Goal: Task Accomplishment & Management: Manage account settings

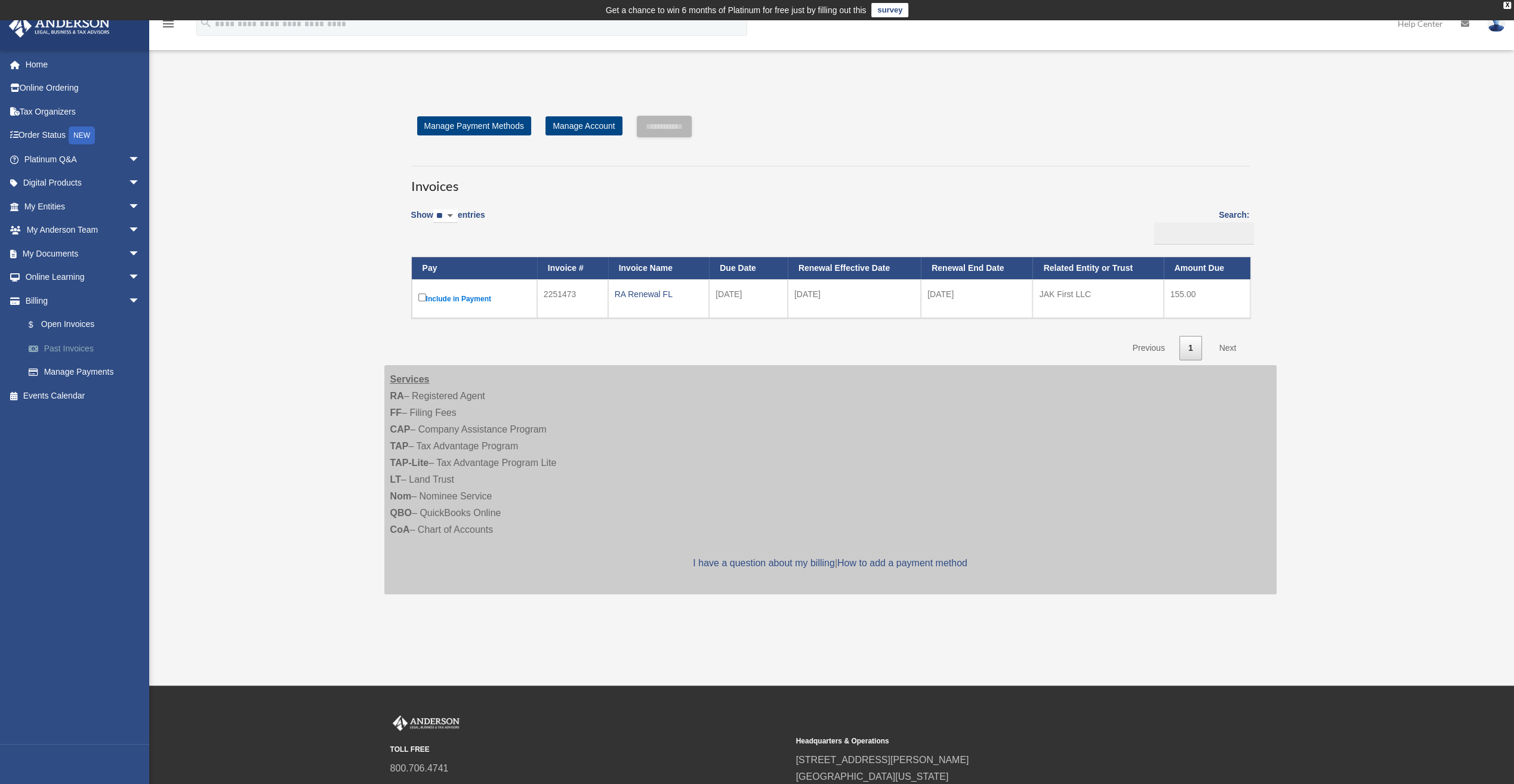
click at [90, 348] on link "Past Invoices" at bounding box center [87, 348] width 141 height 24
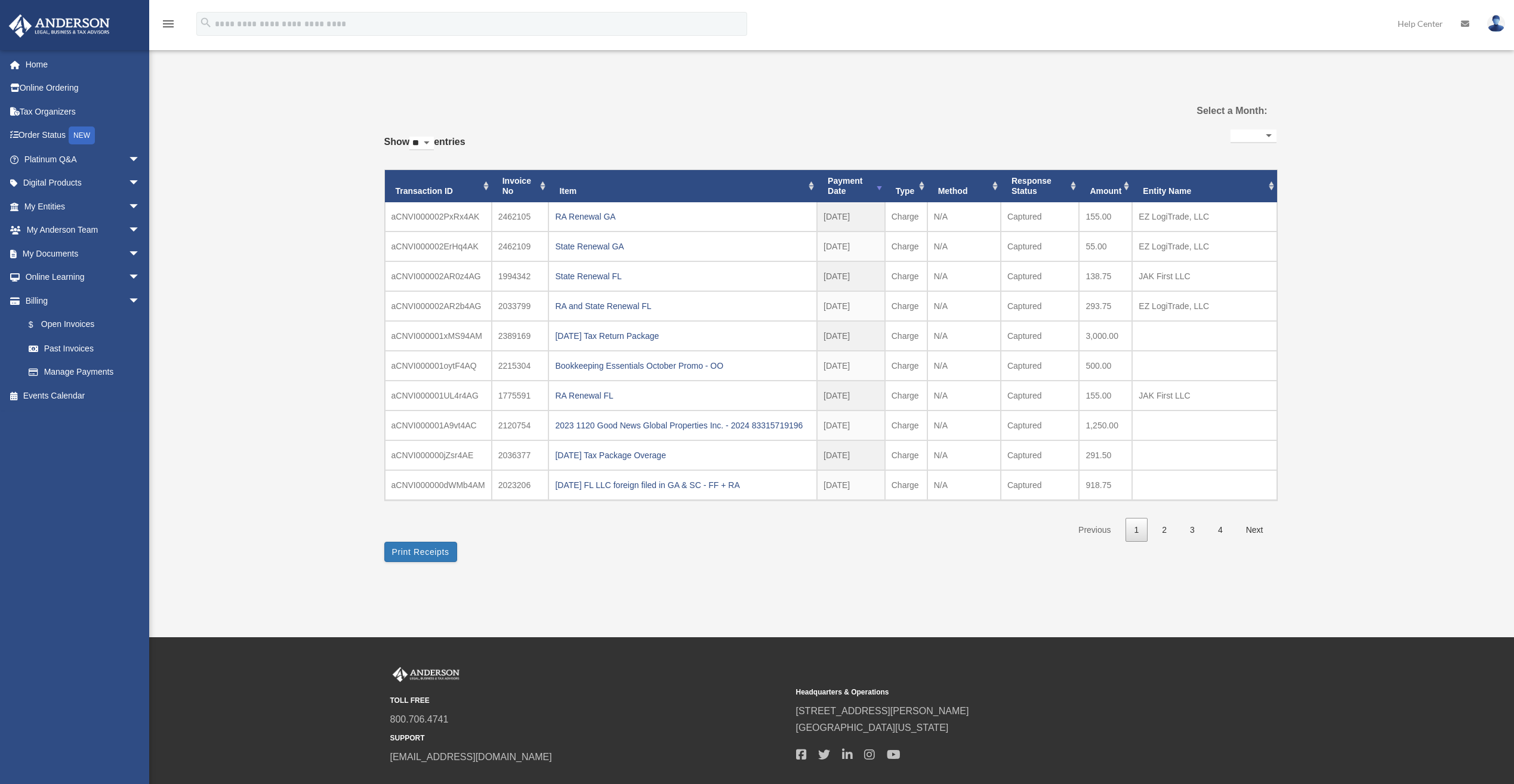
select select
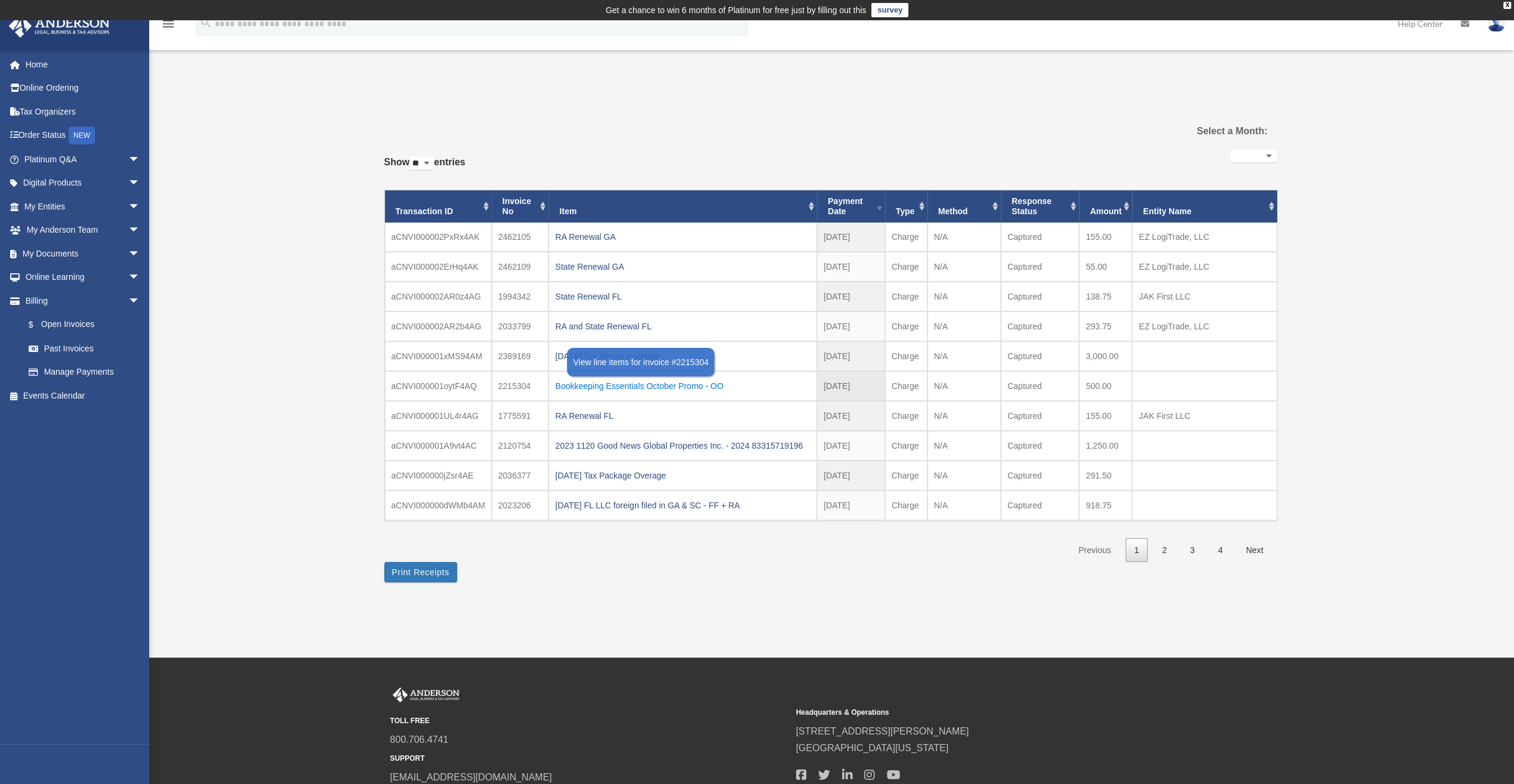
click at [582, 382] on div "Bookkeeping Essentials October Promo - OO" at bounding box center [682, 386] width 255 height 17
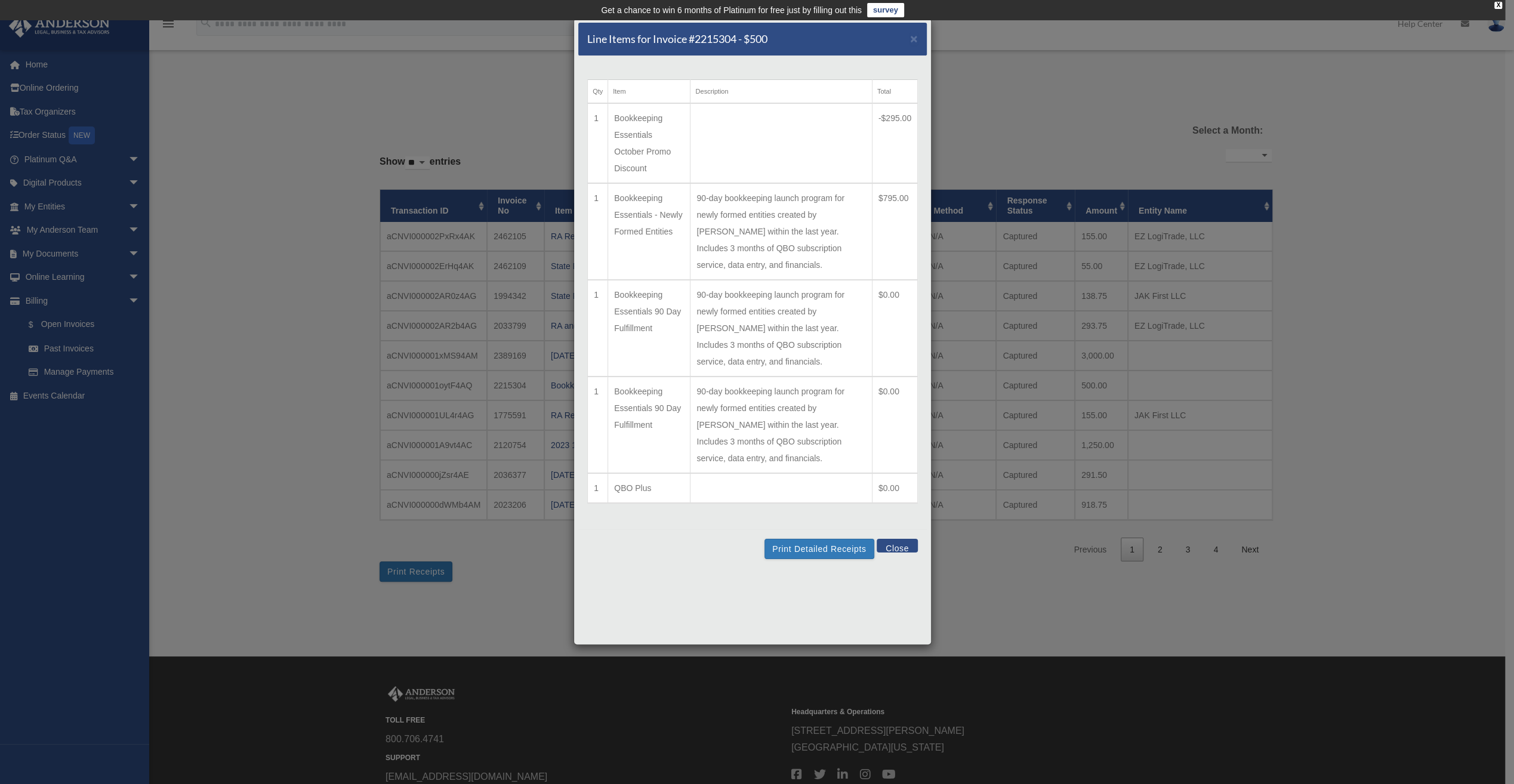
click at [827, 54] on div "Line Items for Invoice #2215304 - $500 ×" at bounding box center [752, 39] width 348 height 33
click at [913, 38] on span "×" at bounding box center [913, 38] width 8 height 13
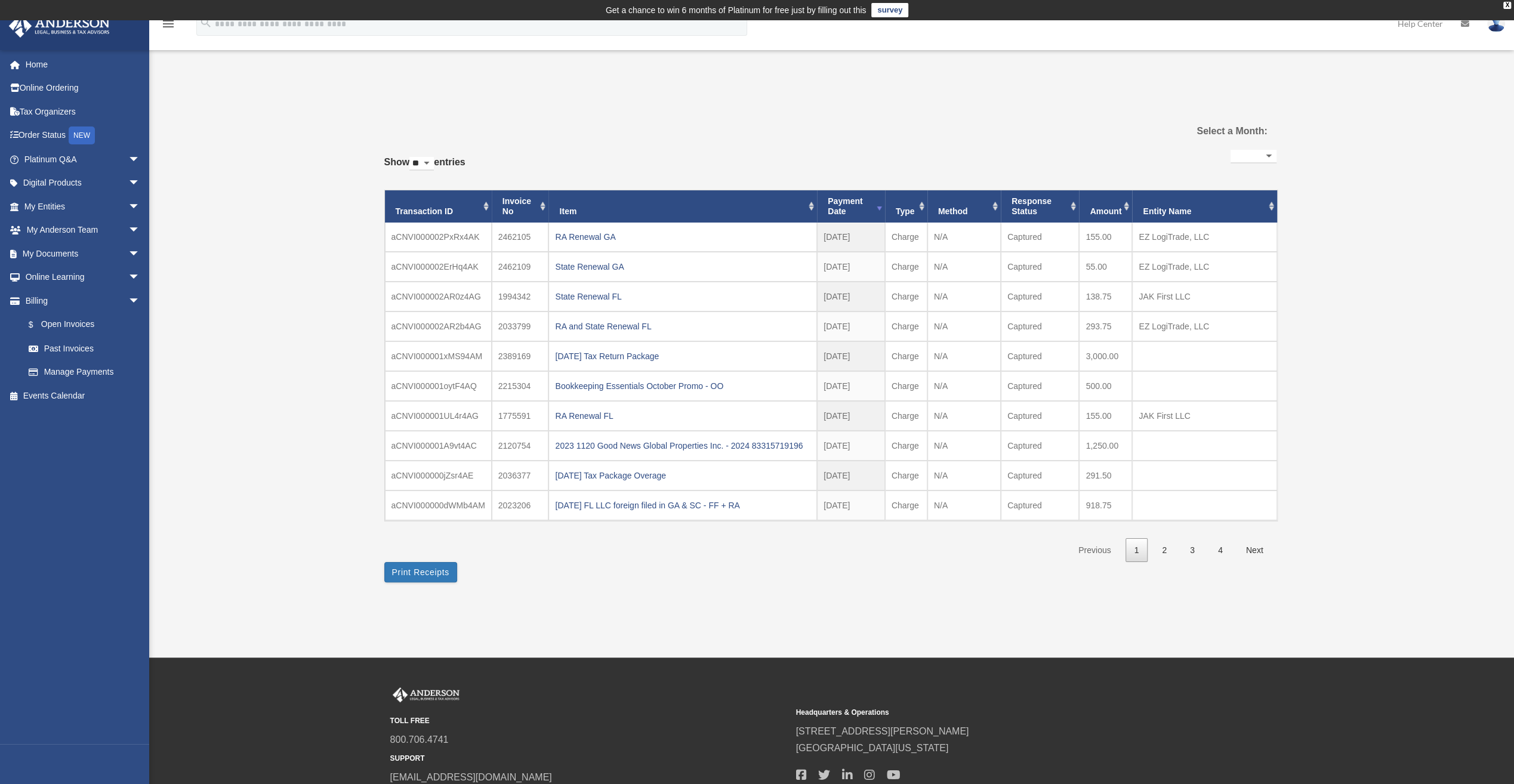
click at [1404, 378] on div "Past Invoices [EMAIL_ADDRESS][DOMAIN_NAME] Sign Out [EMAIL_ADDRESS][DOMAIN_NAME…" at bounding box center [757, 338] width 1514 height 516
click at [588, 353] on div "[DATE] Tax Return Package" at bounding box center [682, 356] width 255 height 17
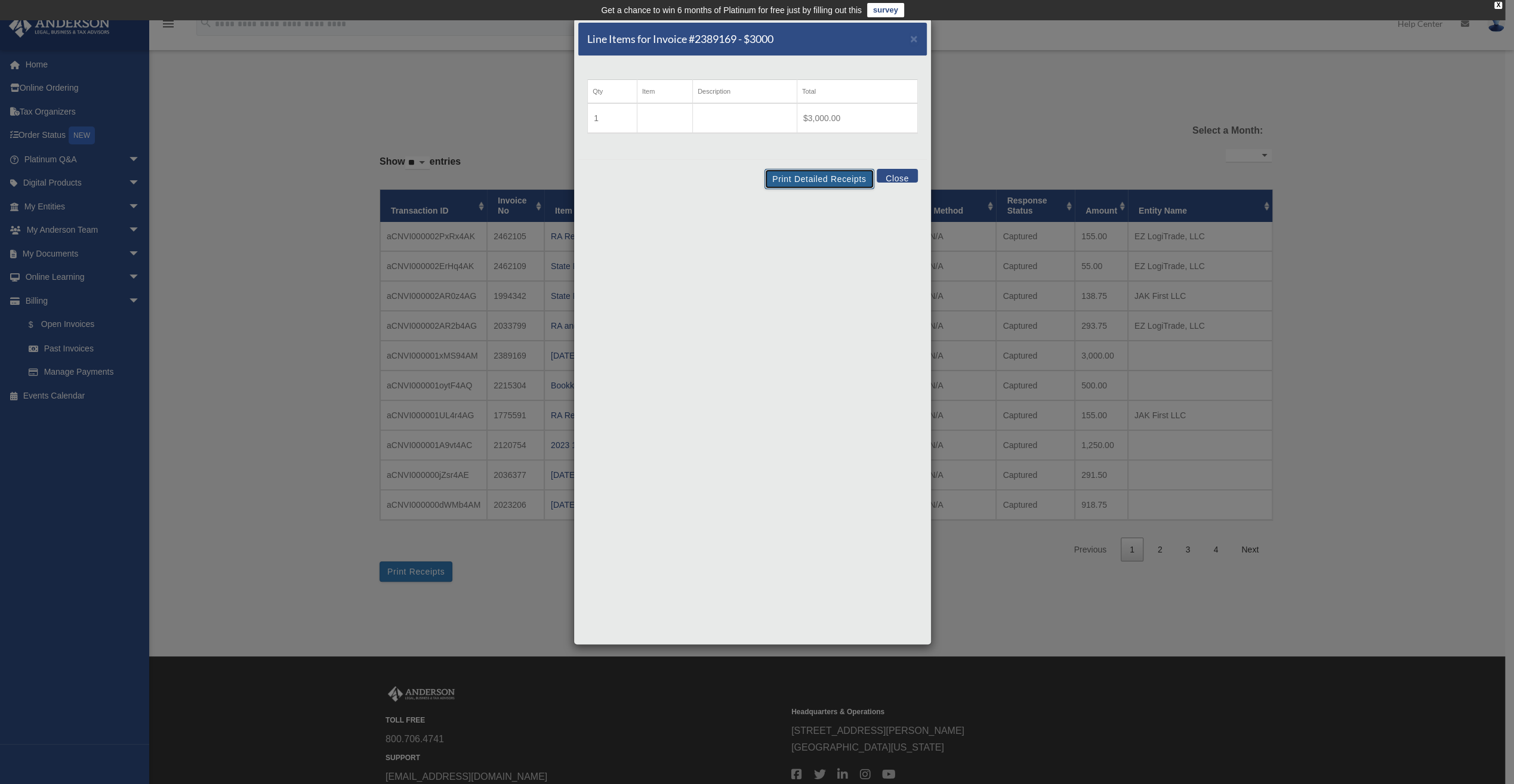
click at [856, 177] on button "Print Detailed Receipts" at bounding box center [819, 179] width 109 height 20
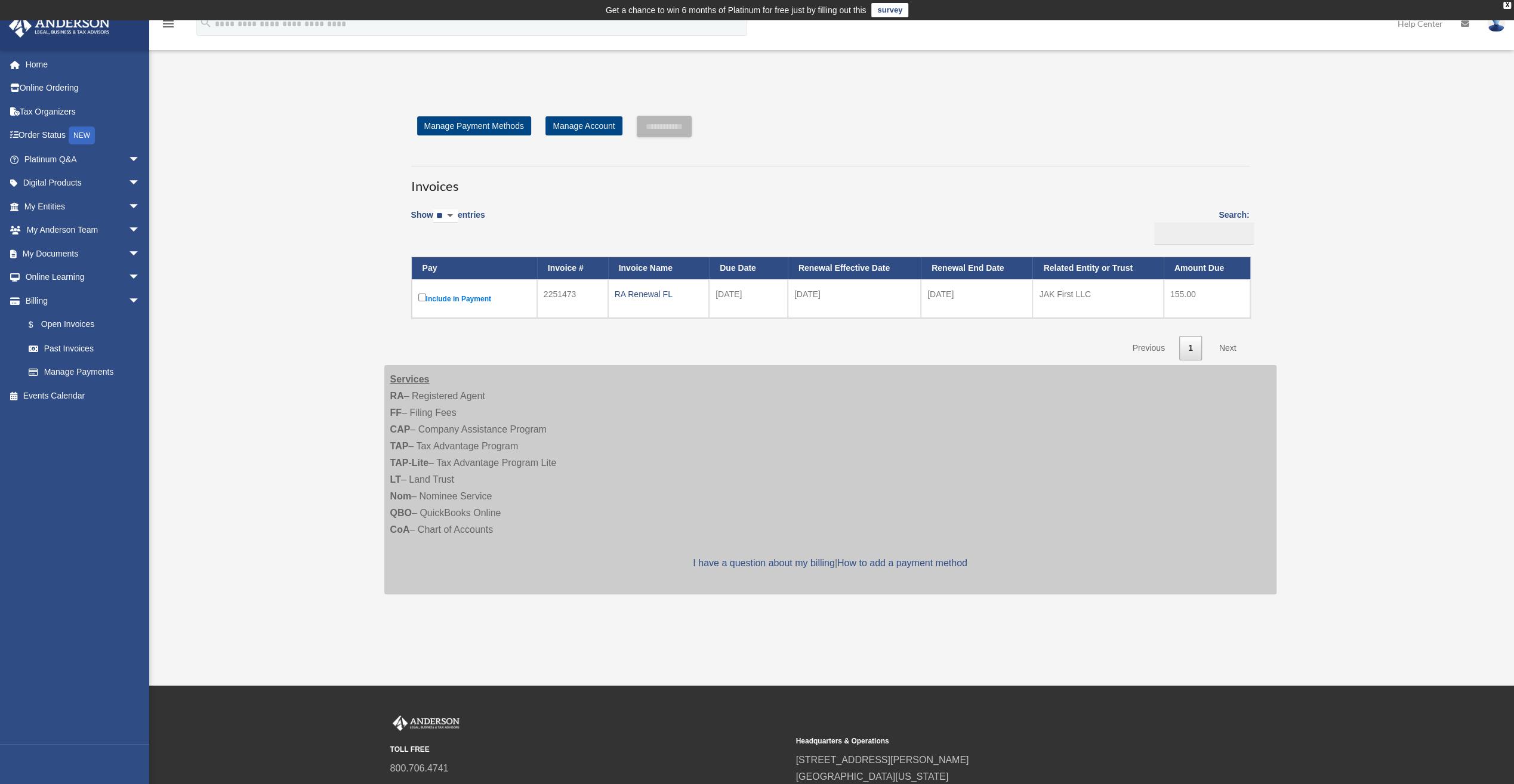
click at [484, 297] on label "Include in Payment" at bounding box center [475, 299] width 112 height 15
click at [83, 348] on link "Past Invoices" at bounding box center [87, 348] width 141 height 24
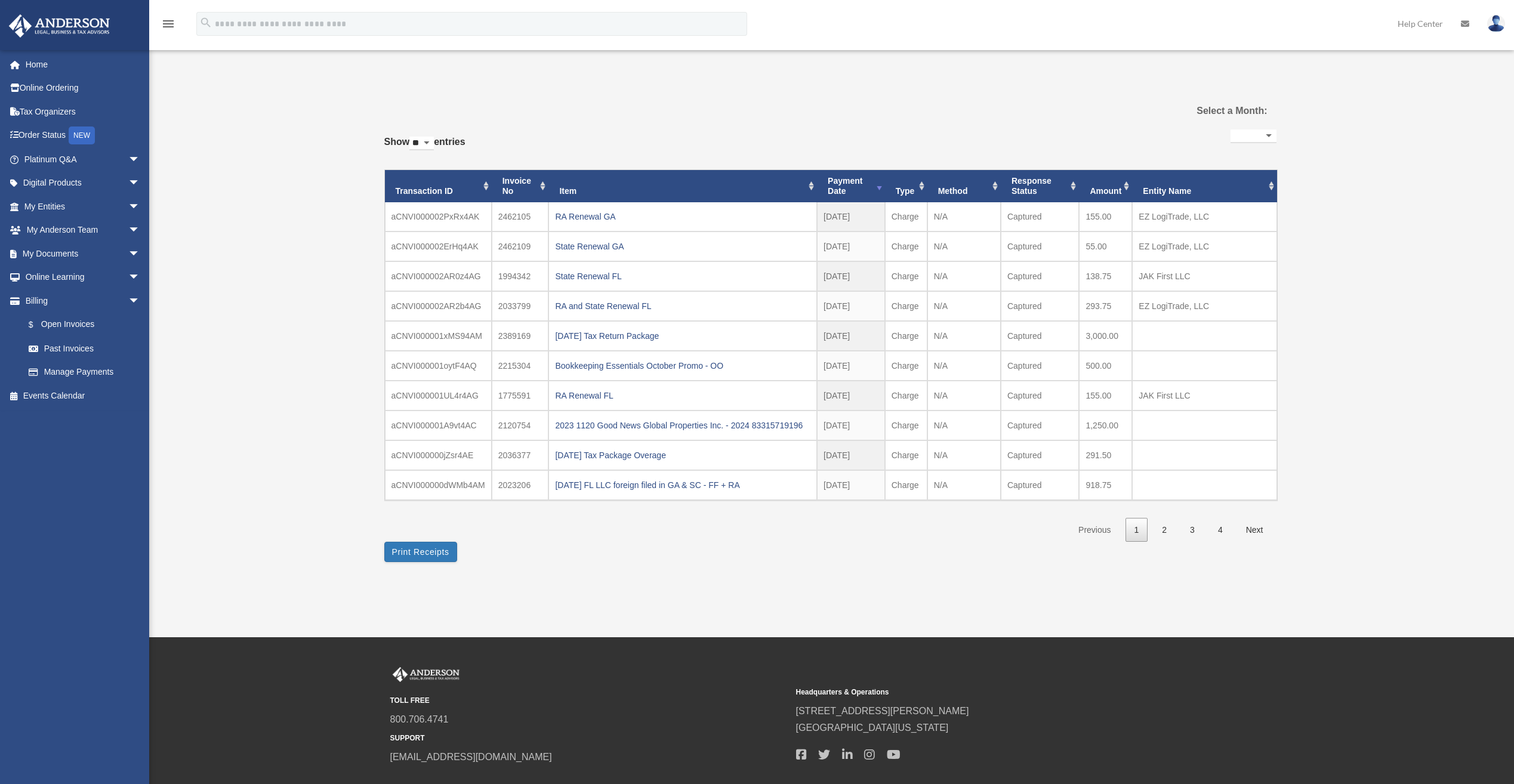
select select
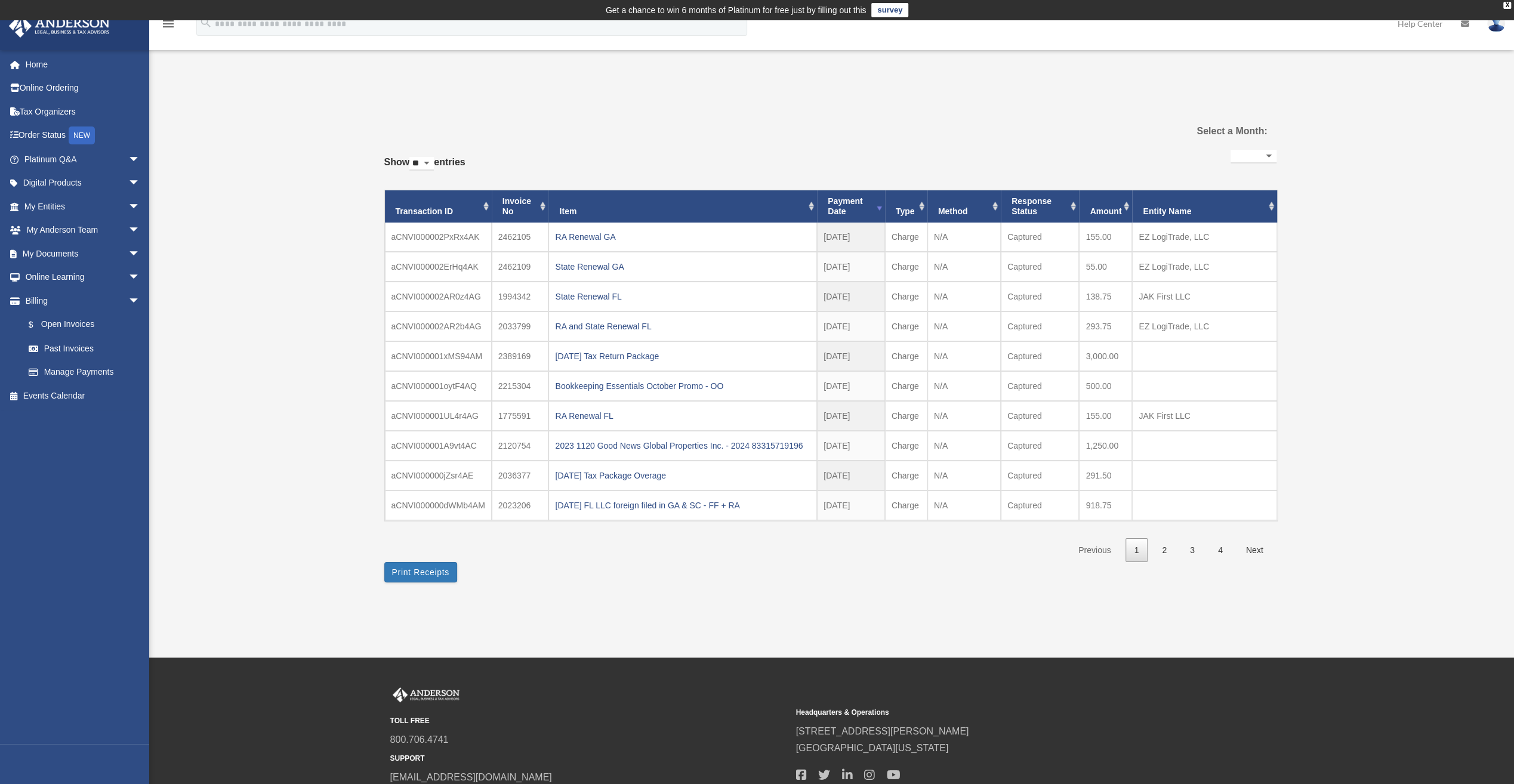
click at [1323, 340] on div "Past Invoices [EMAIL_ADDRESS][DOMAIN_NAME] Sign Out [EMAIL_ADDRESS][DOMAIN_NAME…" at bounding box center [757, 338] width 1514 height 516
